Goal: Task Accomplishment & Management: Use online tool/utility

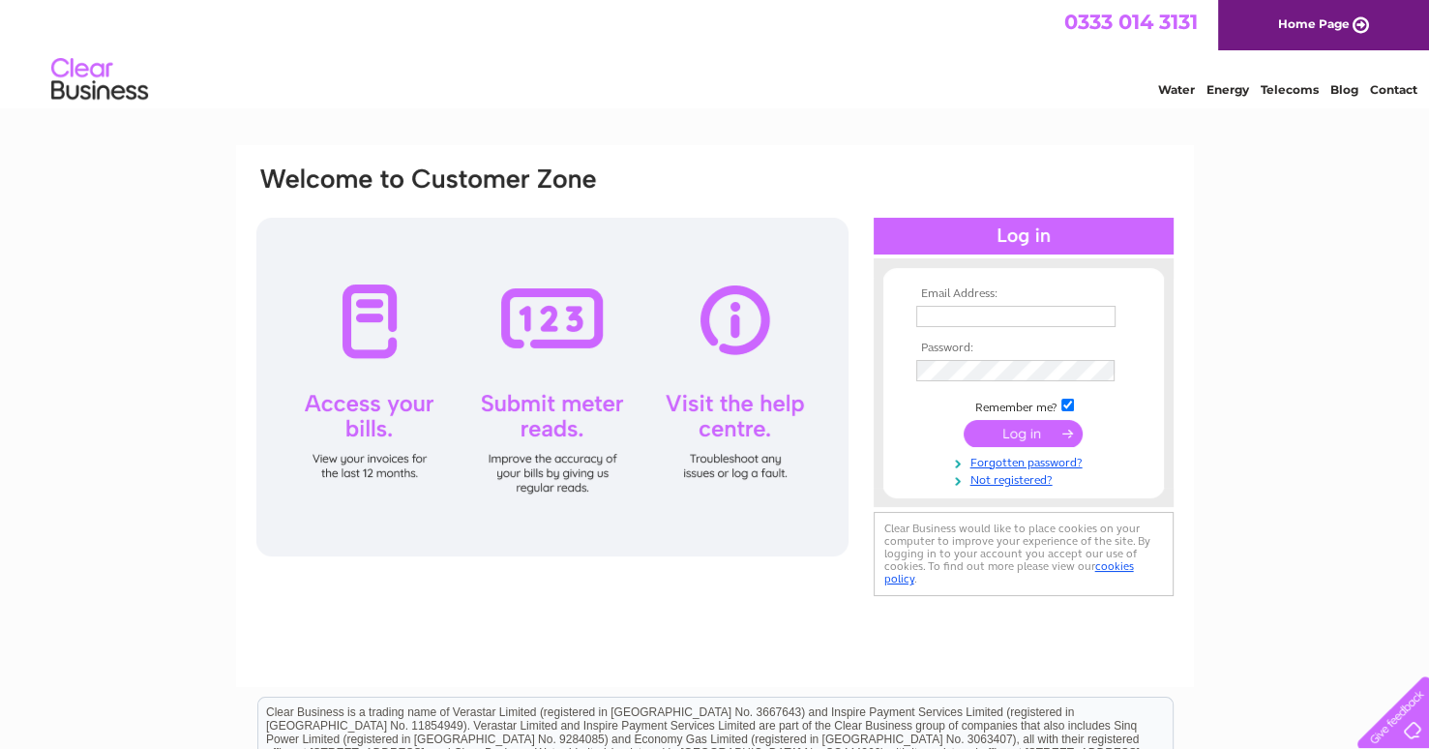
type input "[EMAIL_ADDRESS][DOMAIN_NAME]"
click at [538, 325] on div at bounding box center [552, 387] width 592 height 339
click at [1028, 427] on input "submit" at bounding box center [1022, 433] width 119 height 27
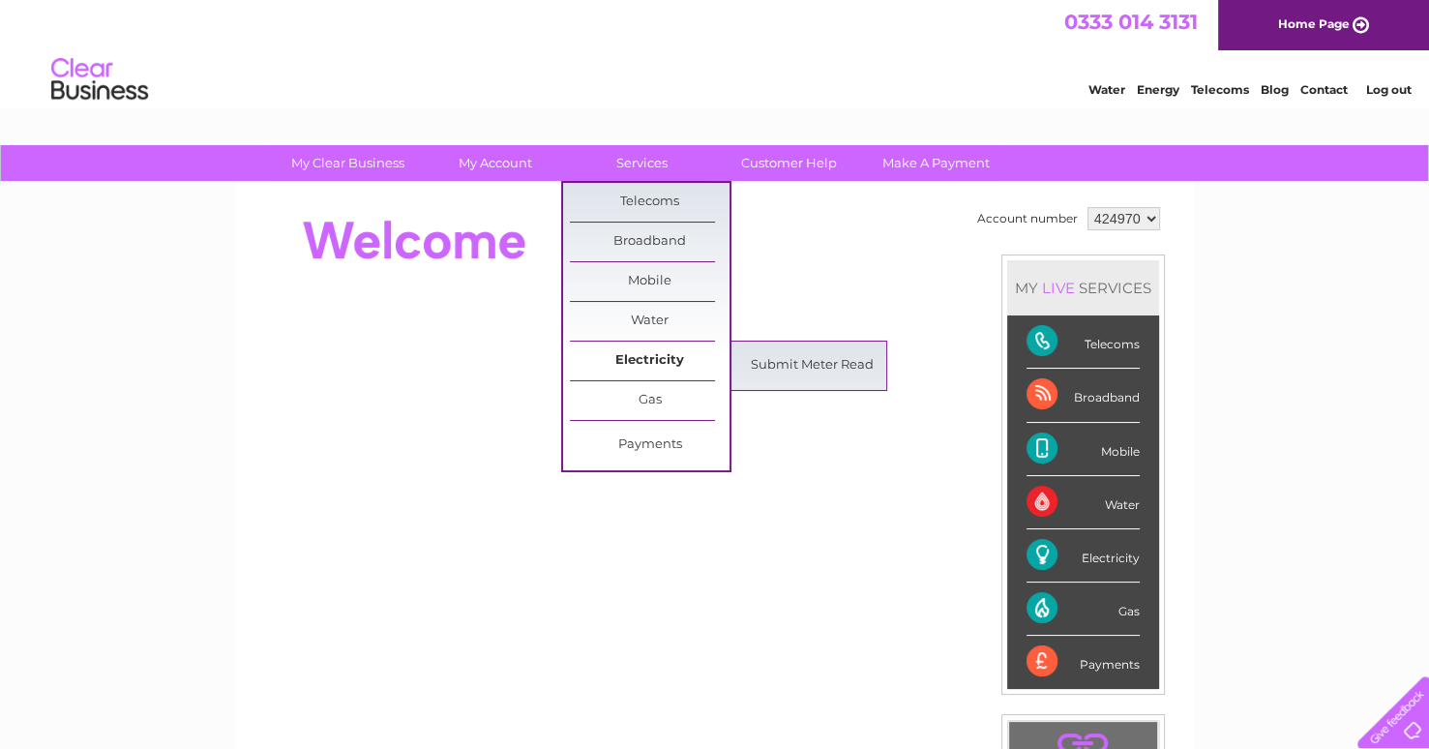
click at [655, 358] on link "Electricity" at bounding box center [650, 360] width 160 height 39
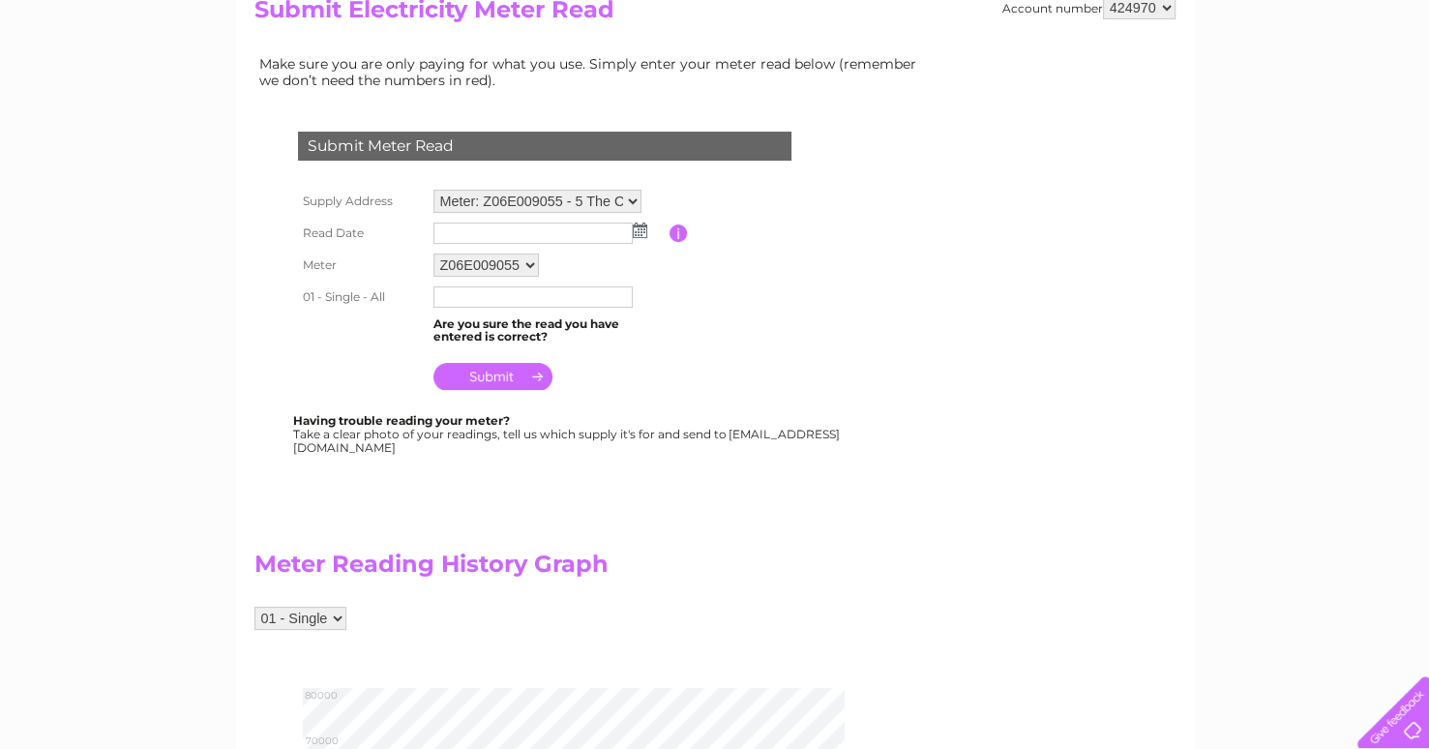
scroll to position [228, 0]
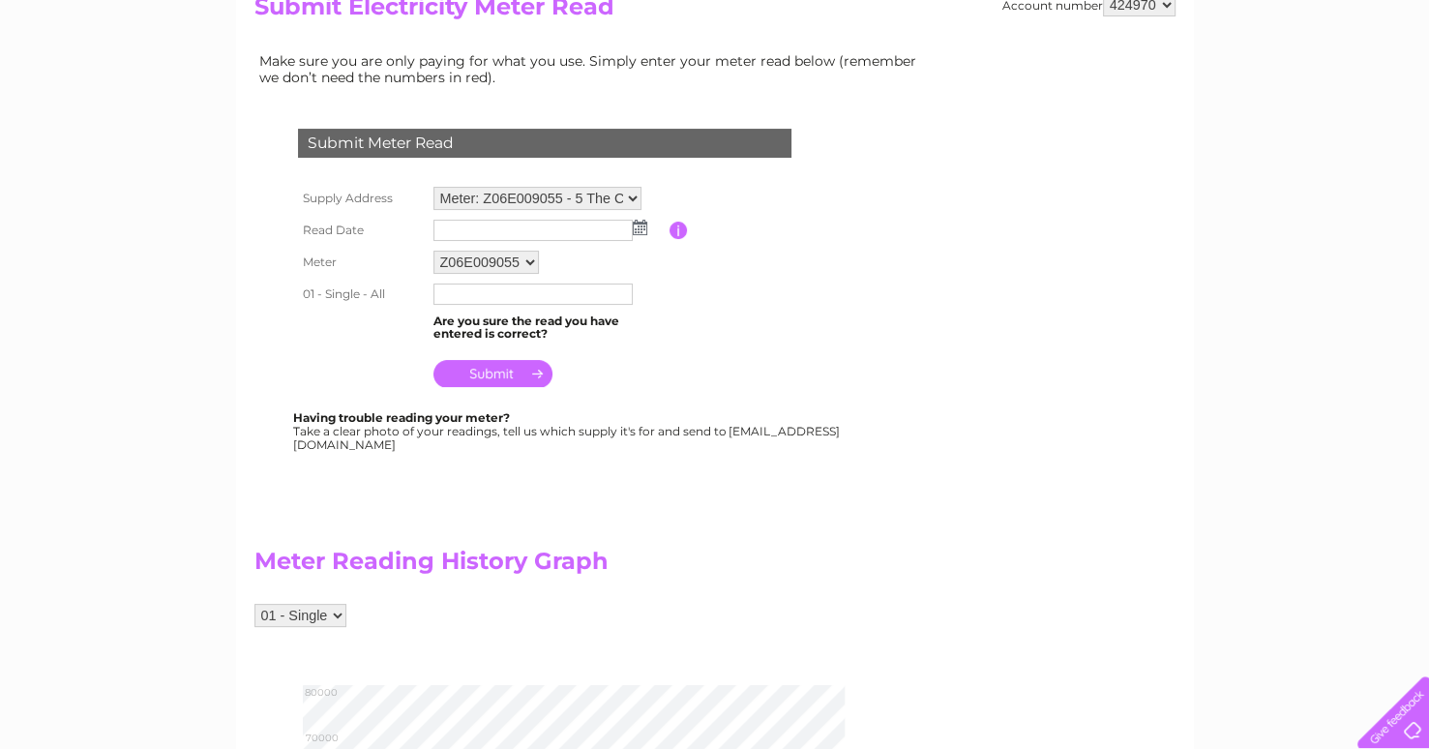
click at [638, 224] on img at bounding box center [640, 227] width 15 height 15
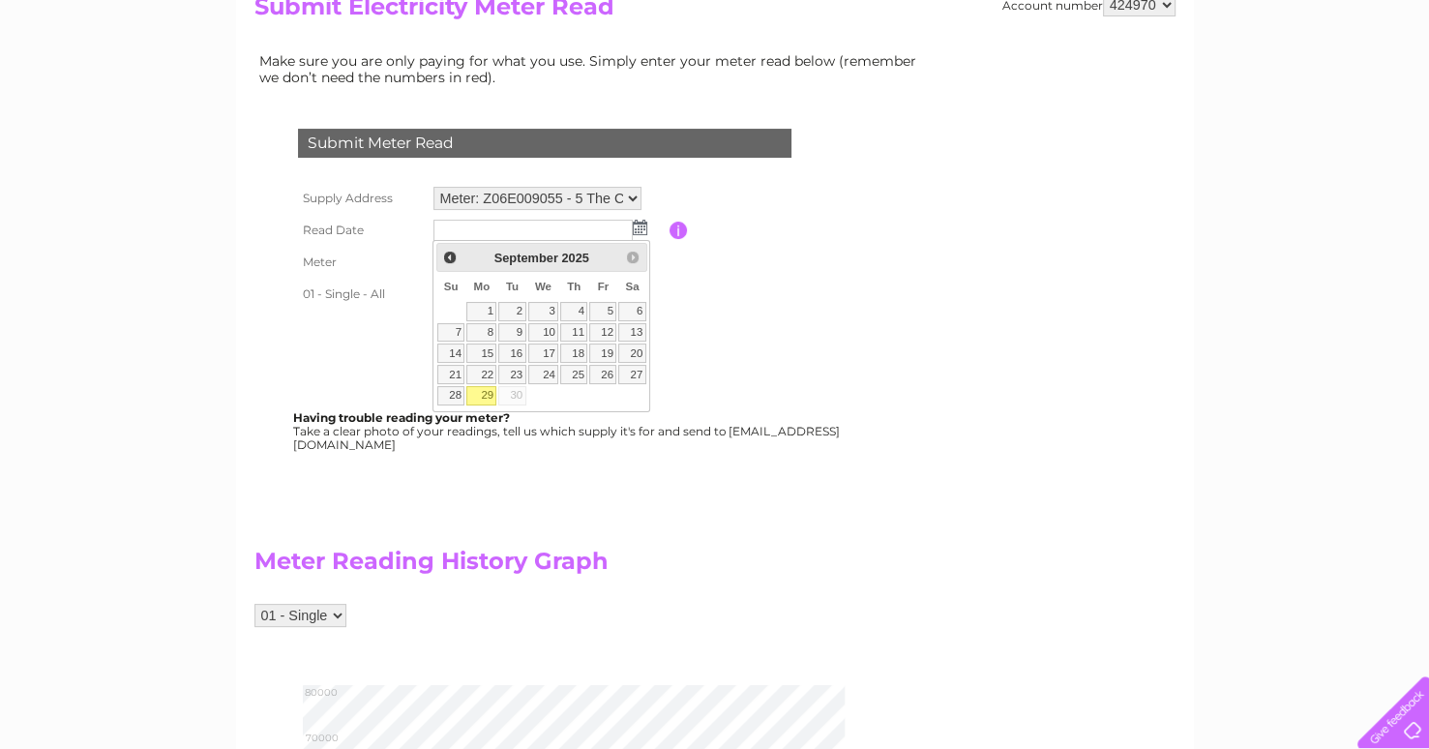
click at [486, 393] on link "29" at bounding box center [481, 395] width 30 height 19
type input "2025/09/29"
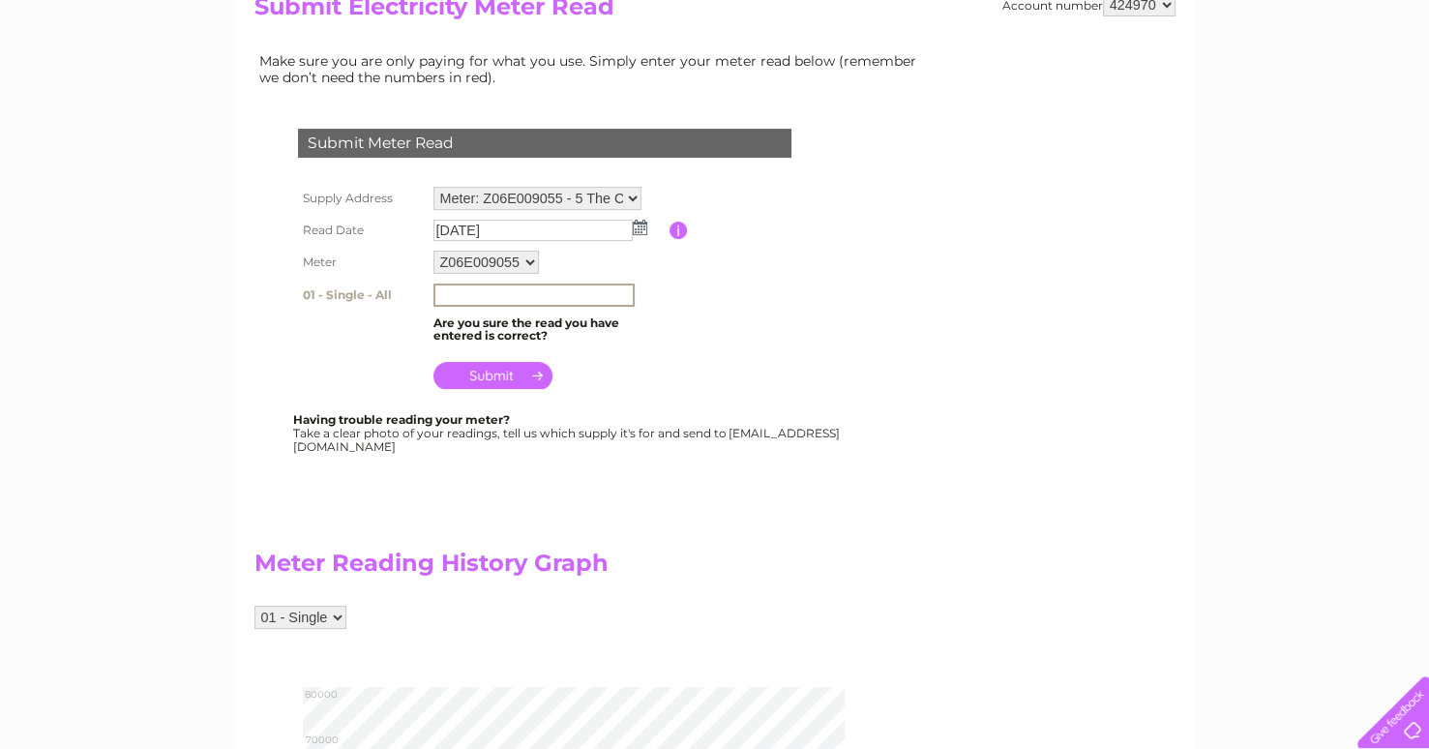
click at [493, 291] on input "text" at bounding box center [533, 294] width 201 height 23
type input "79000"
click at [480, 370] on input "submit" at bounding box center [492, 375] width 119 height 27
